Goal: Register for event/course

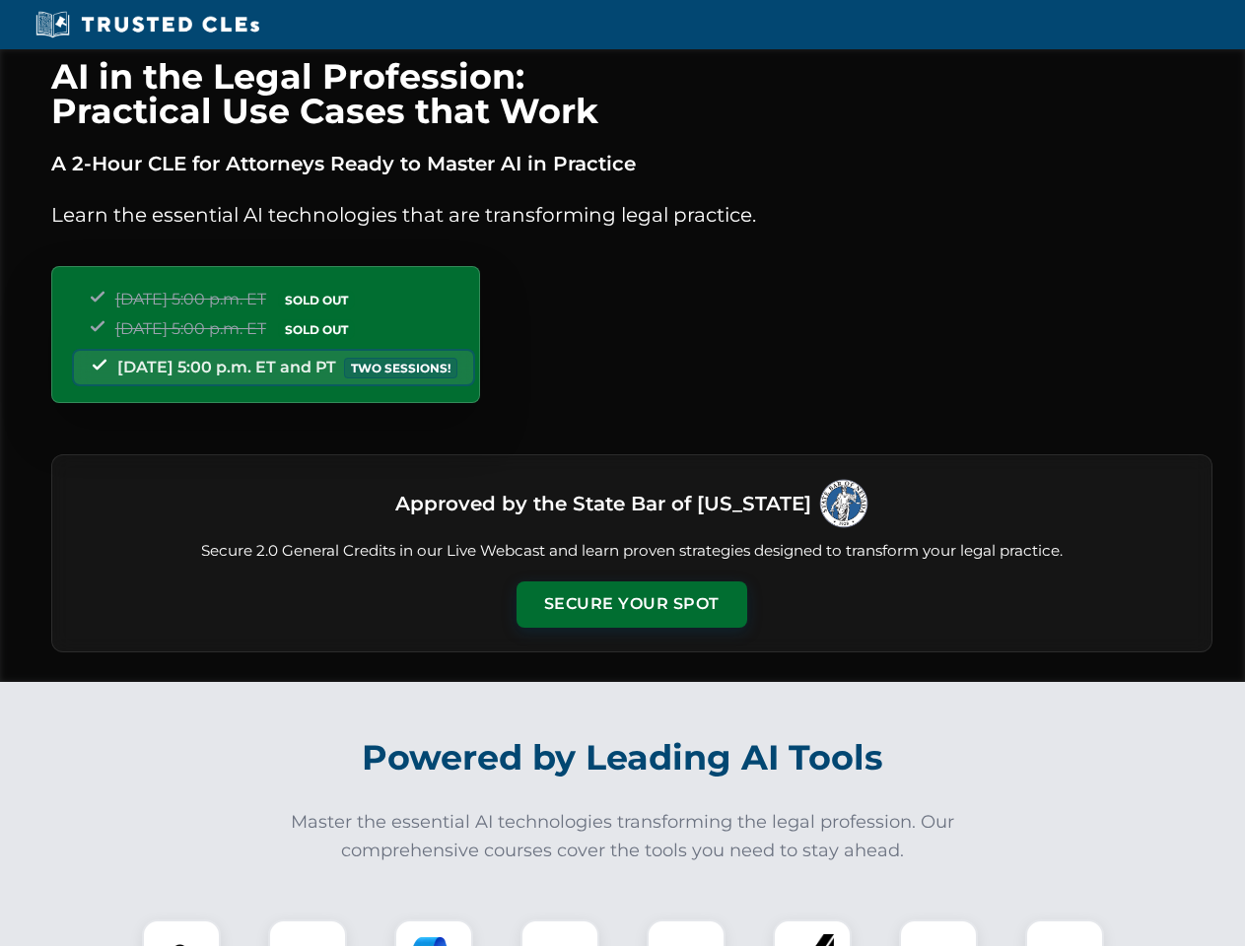
click at [631, 604] on button "Secure Your Spot" at bounding box center [632, 604] width 231 height 45
click at [181, 932] on img at bounding box center [181, 959] width 57 height 57
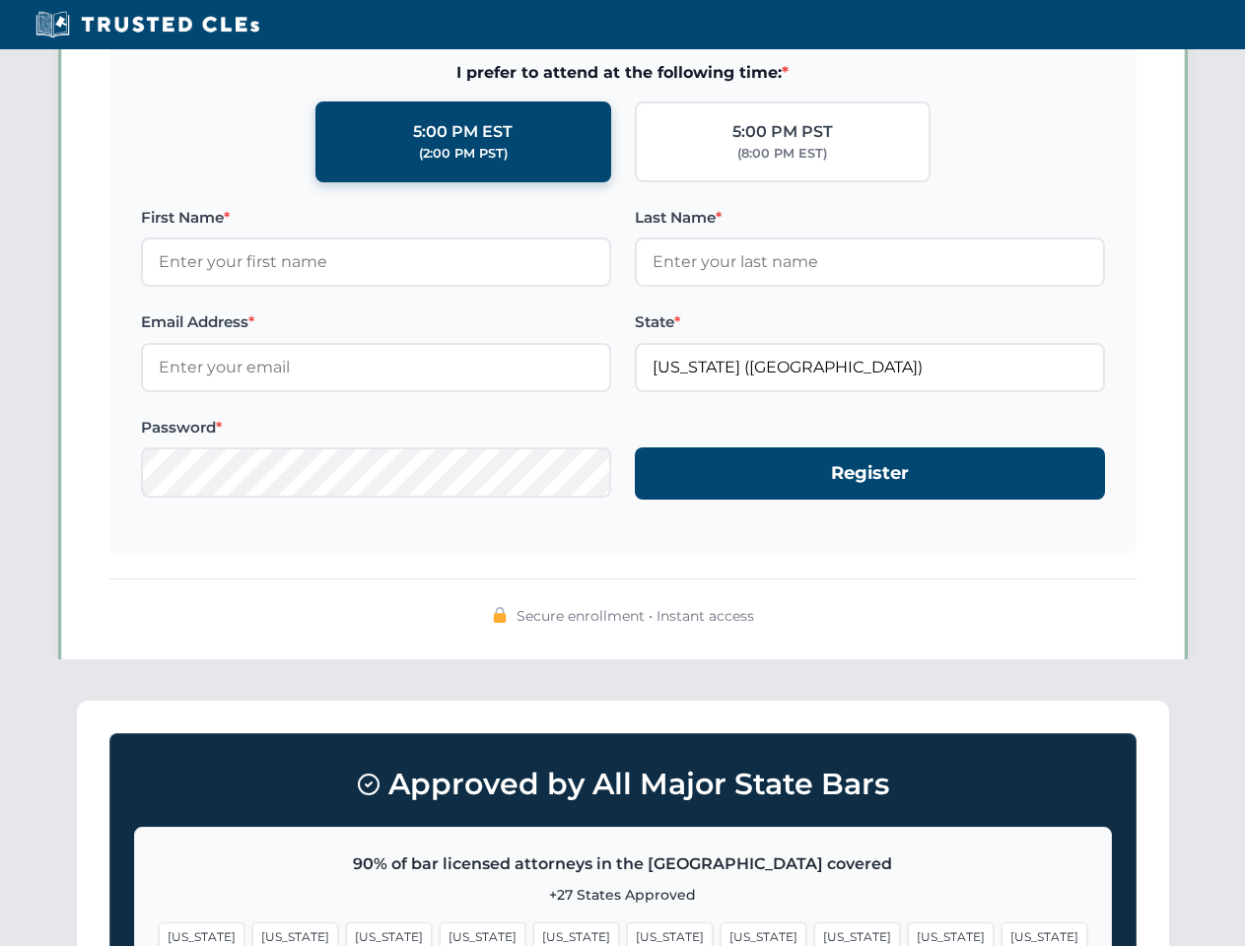
click at [721, 932] on span "[US_STATE]" at bounding box center [764, 937] width 86 height 29
click at [908, 932] on span "[US_STATE]" at bounding box center [951, 937] width 86 height 29
